Goal: Task Accomplishment & Management: Manage account settings

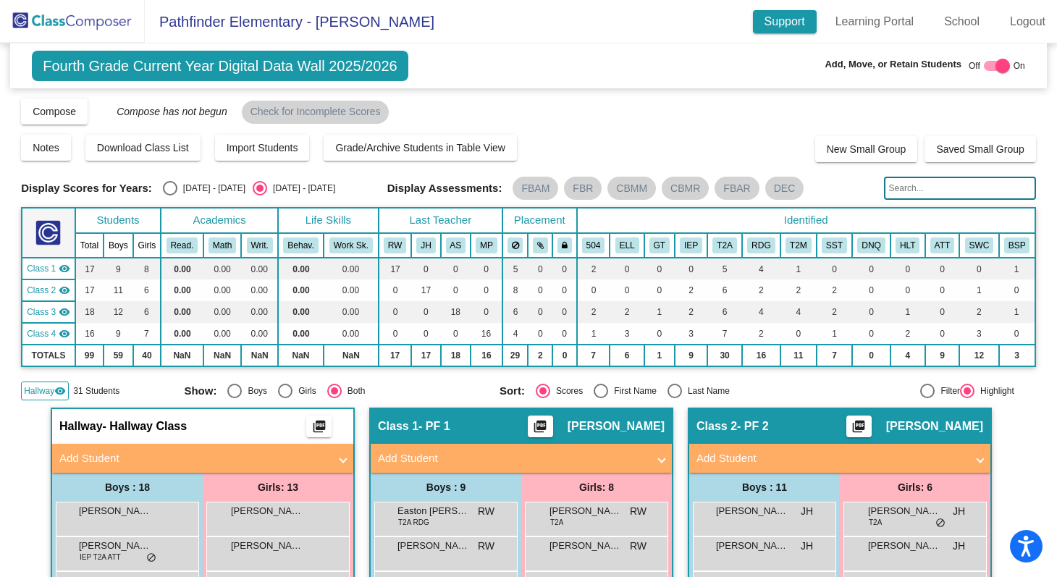
scroll to position [948, 0]
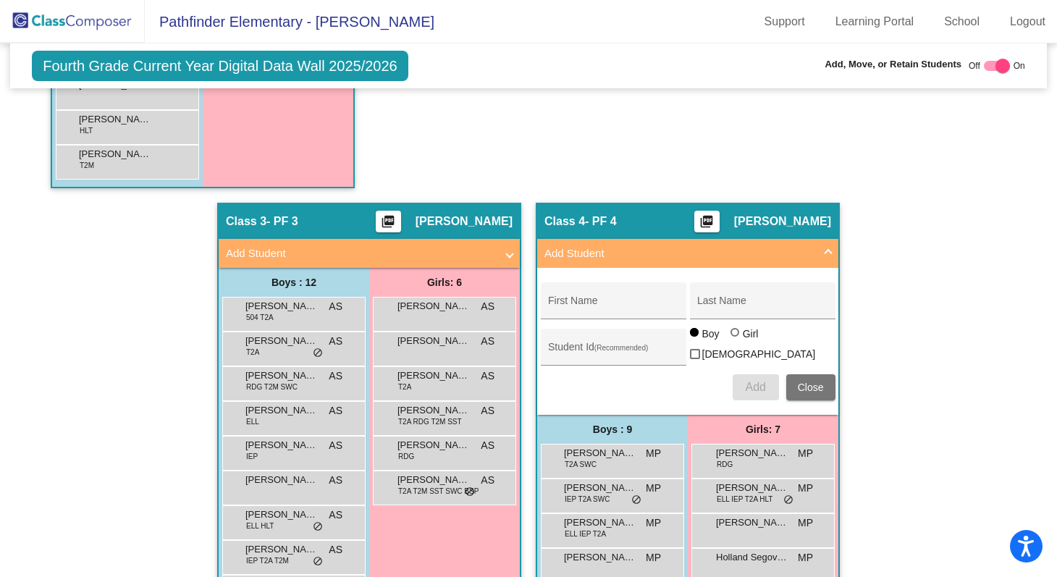
click at [807, 390] on button "Close" at bounding box center [810, 387] width 49 height 26
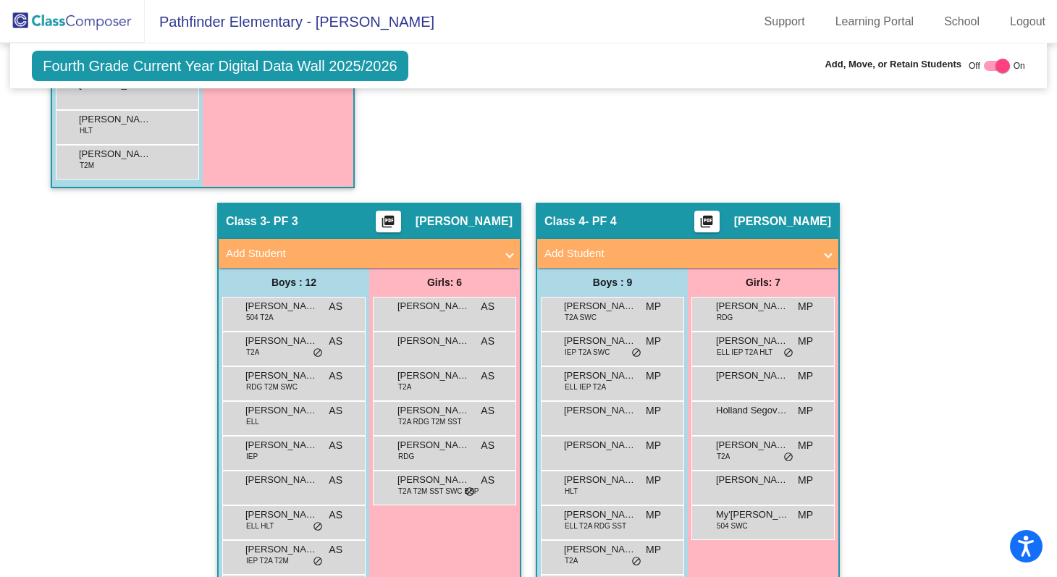
click at [794, 243] on mat-expansion-panel-header "Add Student" at bounding box center [687, 253] width 301 height 29
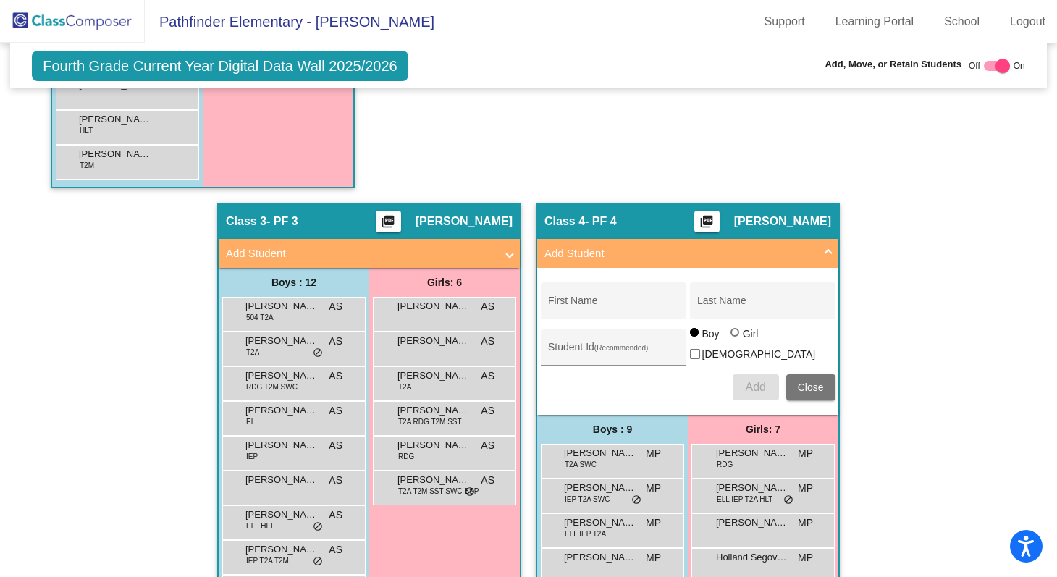
click at [807, 385] on span "Close" at bounding box center [811, 388] width 26 height 12
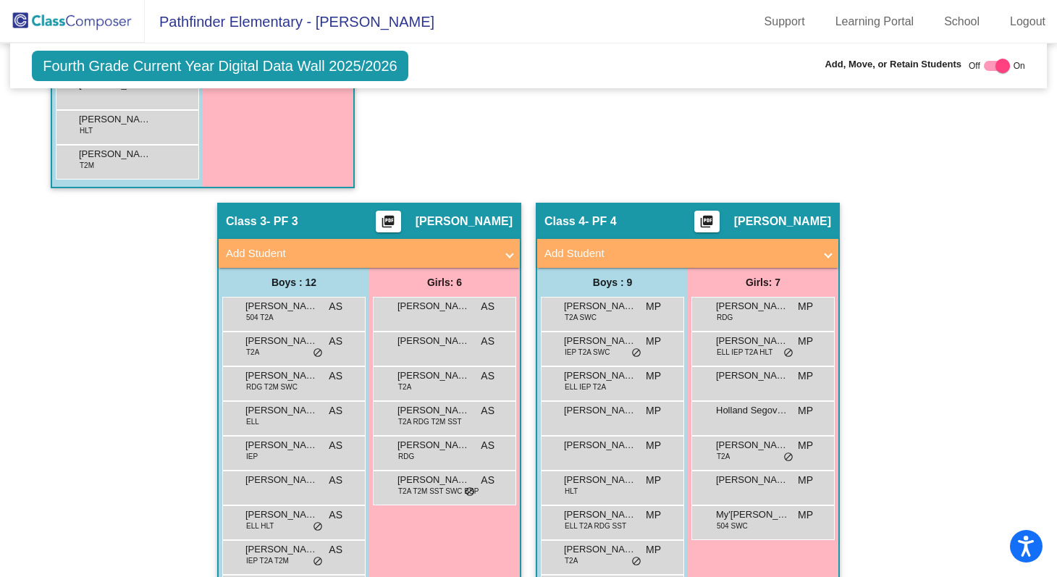
click at [101, 17] on img at bounding box center [72, 21] width 145 height 43
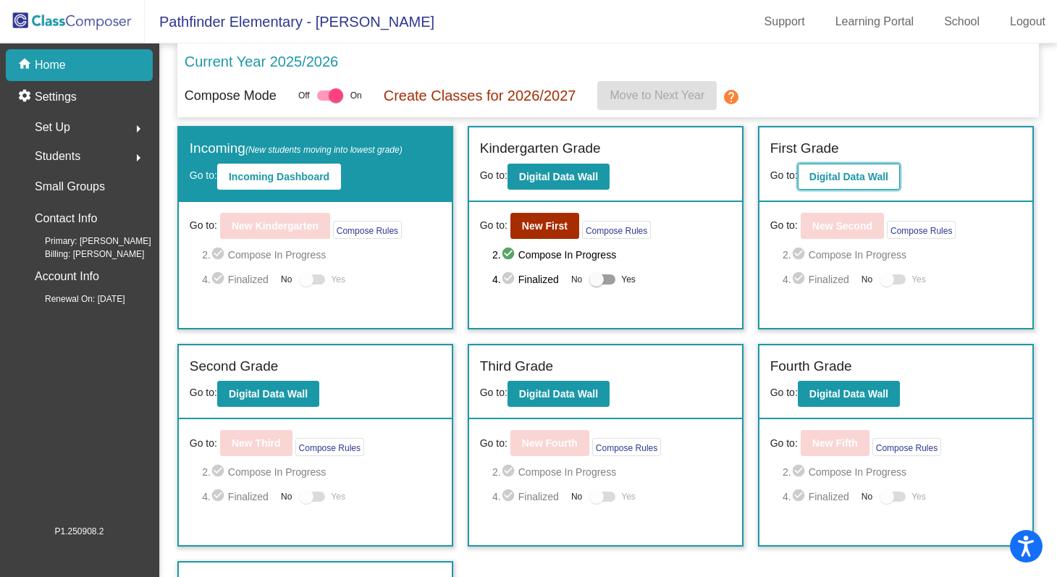
click at [834, 177] on b "Digital Data Wall" at bounding box center [849, 177] width 79 height 12
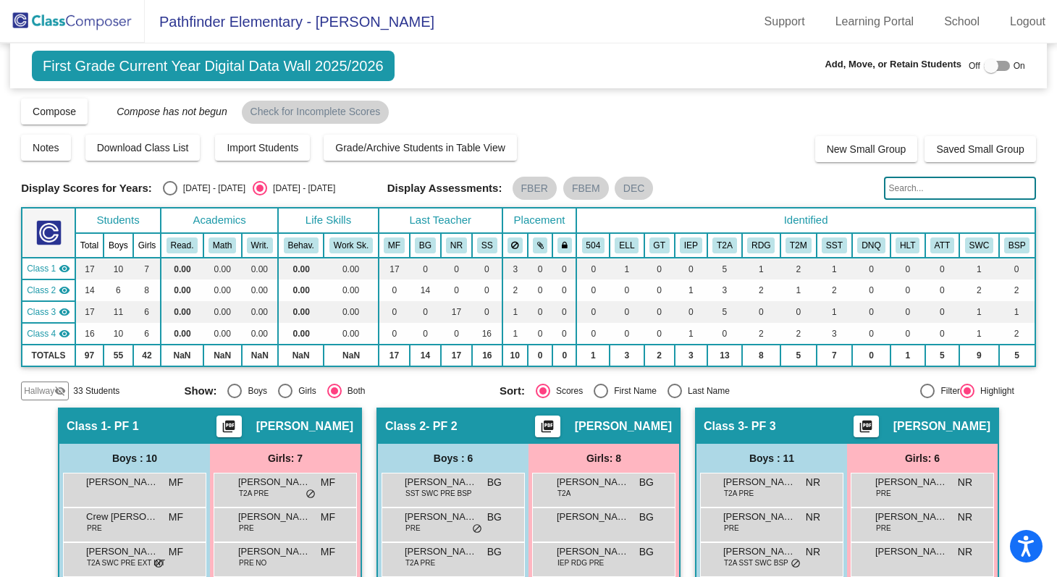
click at [988, 62] on div at bounding box center [991, 66] width 14 height 14
checkbox input "true"
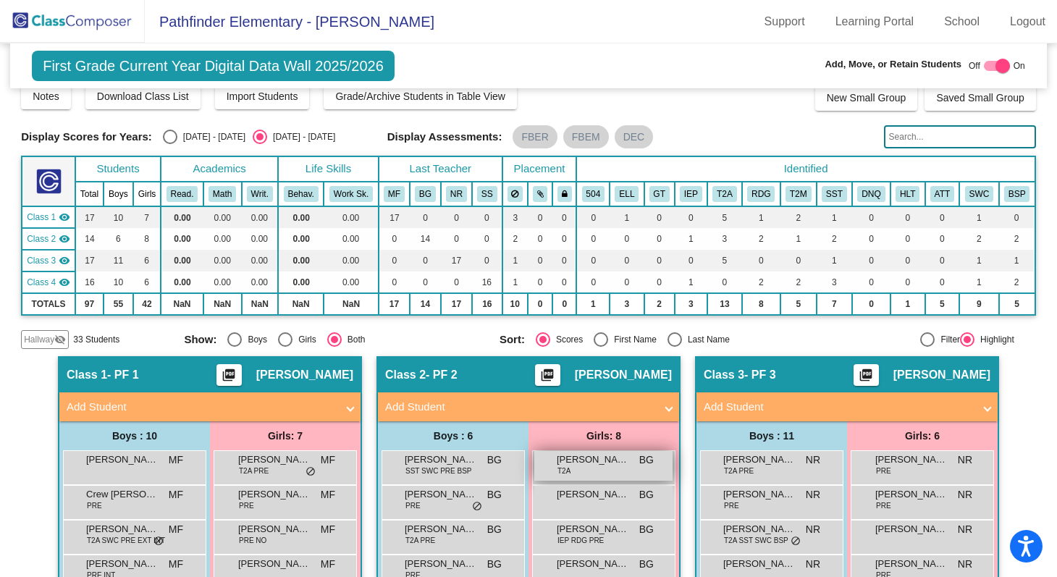
scroll to position [45, 0]
